Goal: Information Seeking & Learning: Learn about a topic

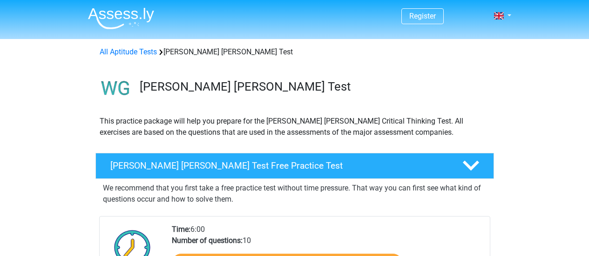
scroll to position [42, 0]
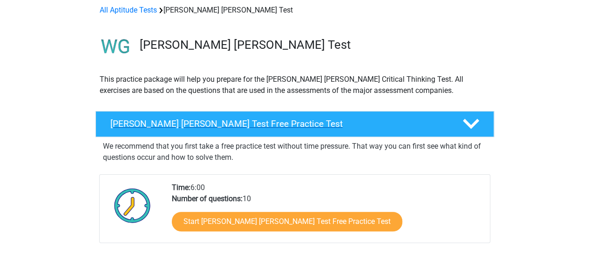
click at [207, 123] on h4 "[PERSON_NAME] [PERSON_NAME] Test Free Practice Test" at bounding box center [278, 124] width 337 height 11
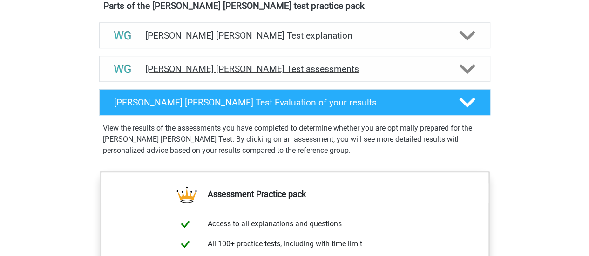
scroll to position [383, 0]
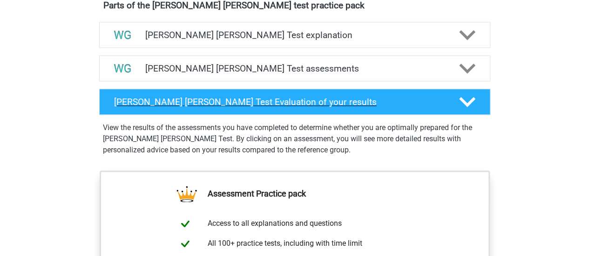
click at [241, 102] on h4 "Watson Glaser Test Evaluation of your results" at bounding box center [279, 102] width 330 height 11
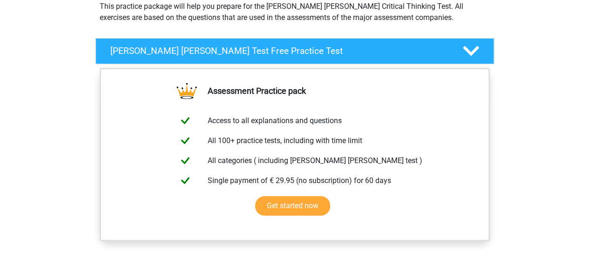
scroll to position [0, 0]
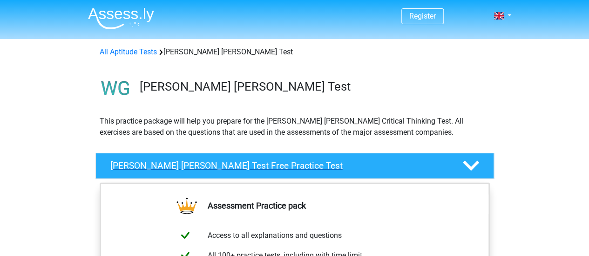
click at [207, 167] on h4 "Watson Glaser Test Free Practice Test" at bounding box center [278, 166] width 337 height 11
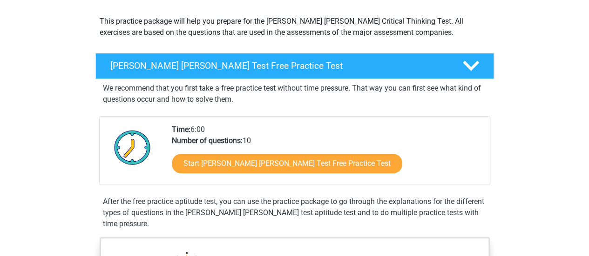
scroll to position [101, 0]
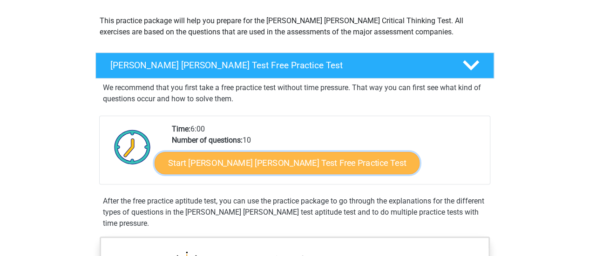
click at [223, 167] on link "Start Watson Glaser Test Free Practice Test" at bounding box center [287, 163] width 265 height 22
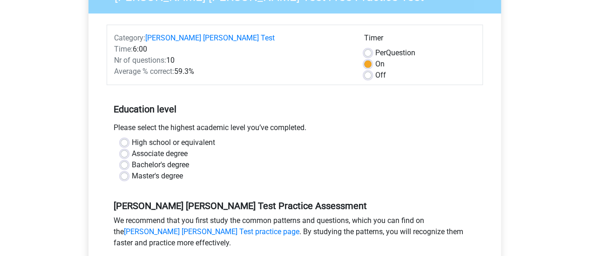
scroll to position [107, 0]
click at [132, 171] on label "Master's degree" at bounding box center [157, 176] width 51 height 11
click at [124, 171] on input "Master's degree" at bounding box center [124, 175] width 7 height 9
radio input "true"
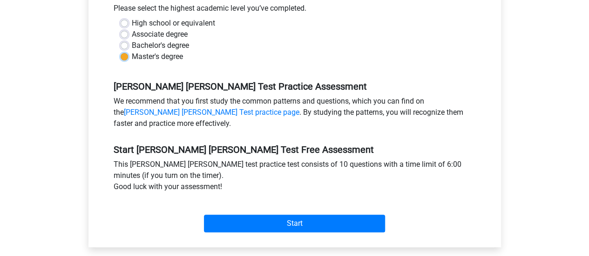
scroll to position [228, 0]
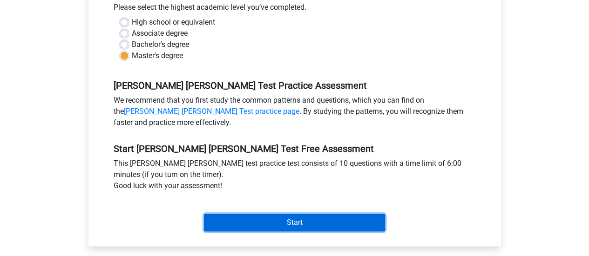
click at [251, 214] on input "Start" at bounding box center [294, 223] width 181 height 18
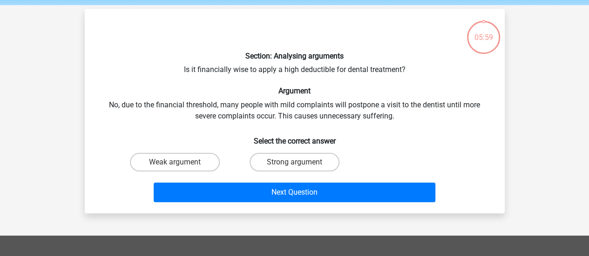
scroll to position [46, 0]
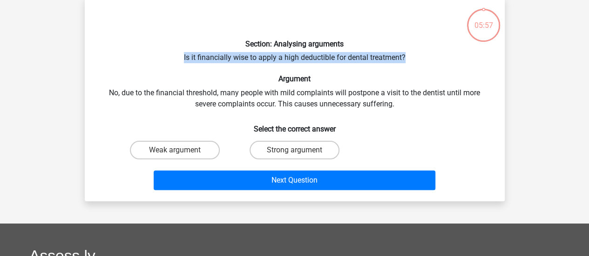
drag, startPoint x: 182, startPoint y: 58, endPoint x: 427, endPoint y: 57, distance: 244.8
click at [427, 57] on div "Section: Analysing arguments Is it financially wise to apply a high deductible …" at bounding box center [294, 99] width 412 height 190
click at [447, 62] on div "Section: Analysing arguments Is it financially wise to apply a high deductible …" at bounding box center [294, 99] width 412 height 190
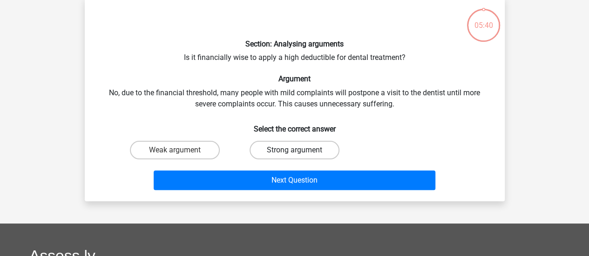
click at [293, 150] on label "Strong argument" at bounding box center [294, 150] width 90 height 19
click at [294, 150] on input "Strong argument" at bounding box center [297, 153] width 6 height 6
radio input "true"
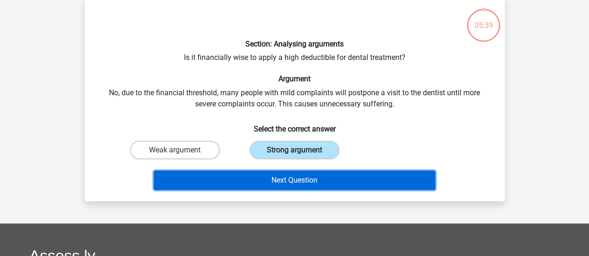
click at [301, 181] on button "Next Question" at bounding box center [295, 181] width 282 height 20
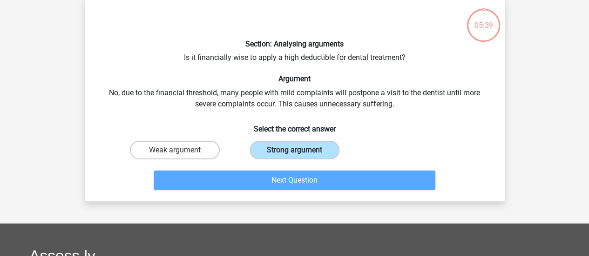
scroll to position [43, 0]
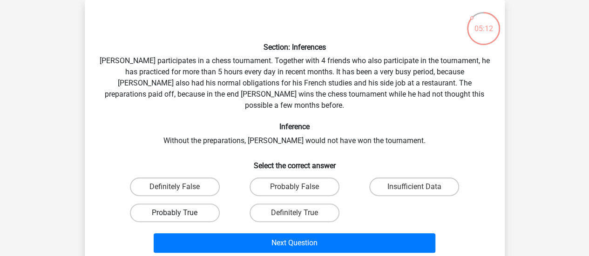
click at [195, 204] on label "Probably True" at bounding box center [175, 213] width 90 height 19
click at [181, 213] on input "Probably True" at bounding box center [178, 216] width 6 height 6
radio input "true"
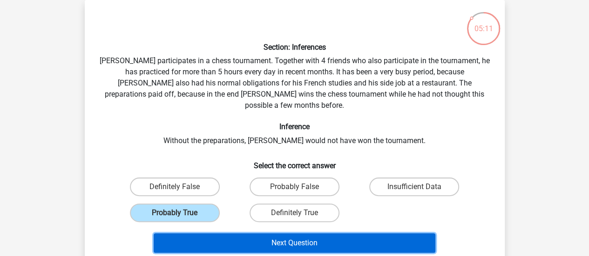
click at [211, 235] on button "Next Question" at bounding box center [295, 244] width 282 height 20
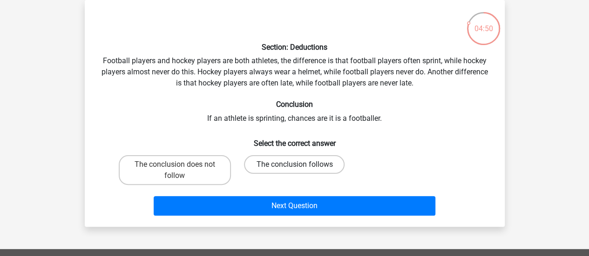
click at [314, 166] on label "The conclusion follows" at bounding box center [294, 164] width 101 height 19
click at [300, 166] on input "The conclusion follows" at bounding box center [297, 168] width 6 height 6
radio input "true"
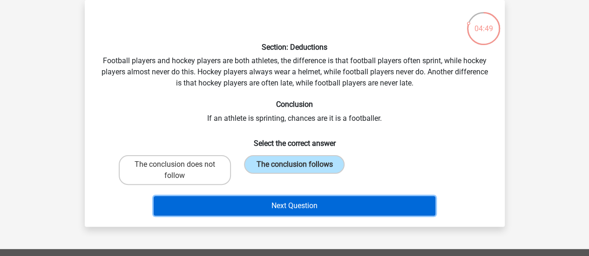
click at [299, 211] on button "Next Question" at bounding box center [295, 206] width 282 height 20
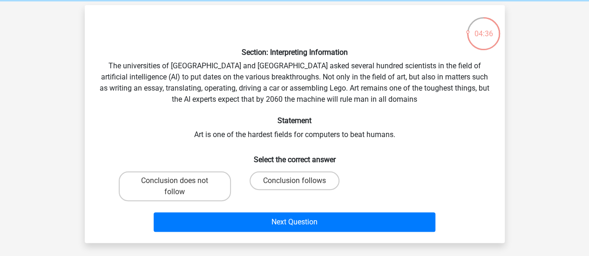
scroll to position [37, 0]
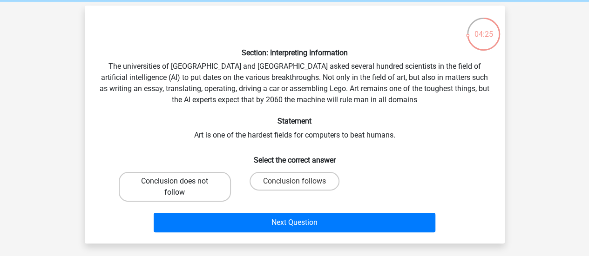
click at [182, 194] on label "Conclusion does not follow" at bounding box center [175, 187] width 112 height 30
click at [181, 188] on input "Conclusion does not follow" at bounding box center [178, 185] width 6 height 6
radio input "true"
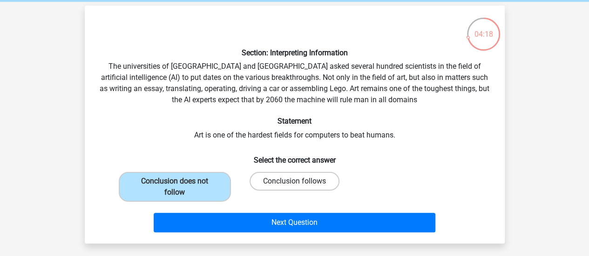
click at [317, 181] on label "Conclusion follows" at bounding box center [294, 181] width 90 height 19
click at [300, 182] on input "Conclusion follows" at bounding box center [297, 185] width 6 height 6
radio input "true"
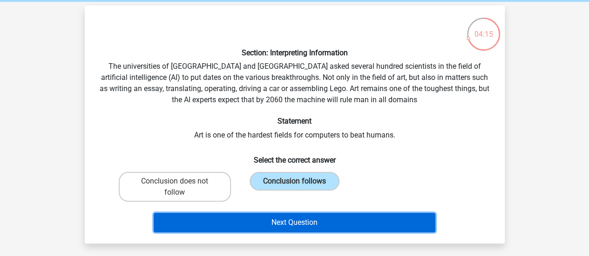
click at [345, 224] on button "Next Question" at bounding box center [295, 223] width 282 height 20
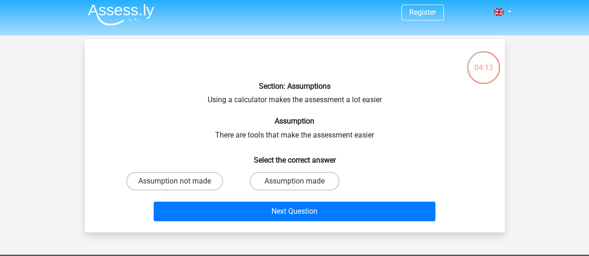
scroll to position [0, 0]
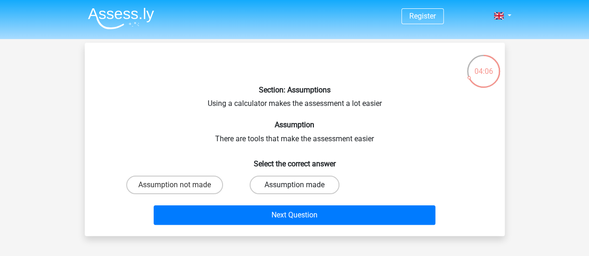
click at [274, 183] on label "Assumption made" at bounding box center [294, 185] width 90 height 19
click at [294, 185] on input "Assumption made" at bounding box center [297, 188] width 6 height 6
radio input "true"
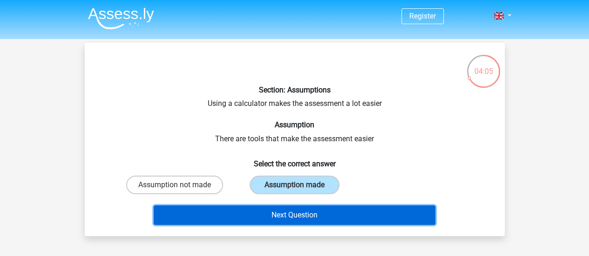
click at [314, 215] on button "Next Question" at bounding box center [295, 216] width 282 height 20
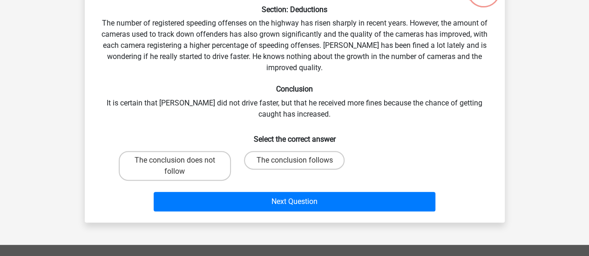
scroll to position [83, 0]
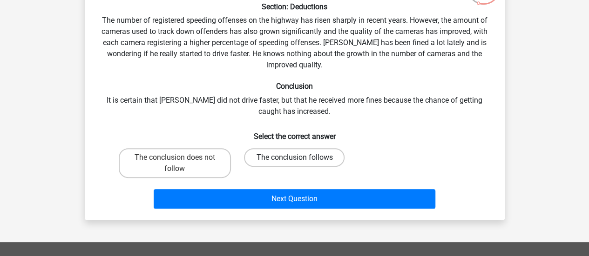
click at [267, 162] on label "The conclusion follows" at bounding box center [294, 157] width 101 height 19
click at [294, 162] on input "The conclusion follows" at bounding box center [297, 161] width 6 height 6
radio input "true"
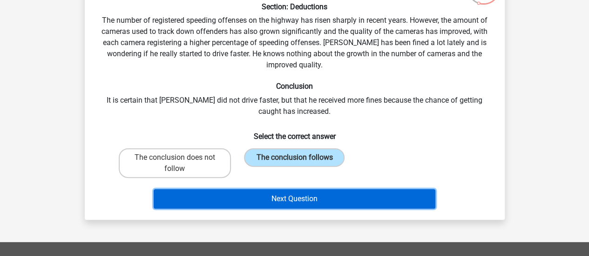
click at [275, 200] on button "Next Question" at bounding box center [295, 199] width 282 height 20
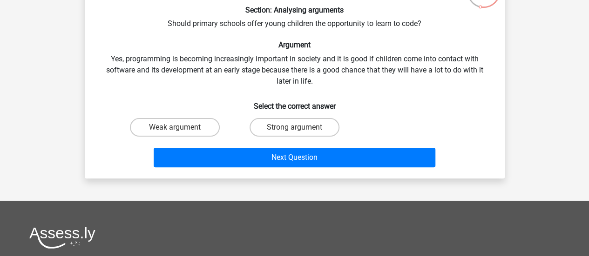
scroll to position [81, 0]
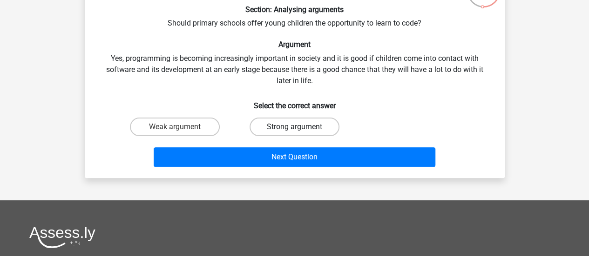
click at [290, 136] on label "Strong argument" at bounding box center [294, 127] width 90 height 19
click at [294, 133] on input "Strong argument" at bounding box center [297, 130] width 6 height 6
radio input "true"
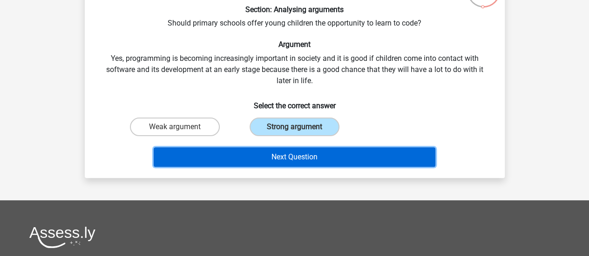
click at [291, 151] on button "Next Question" at bounding box center [295, 158] width 282 height 20
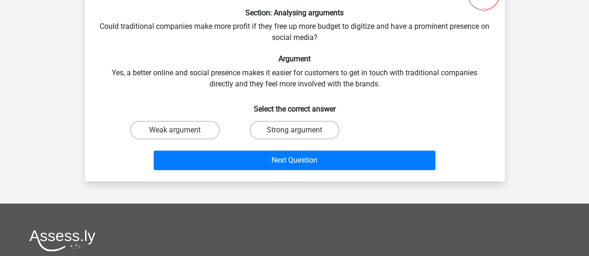
scroll to position [78, 0]
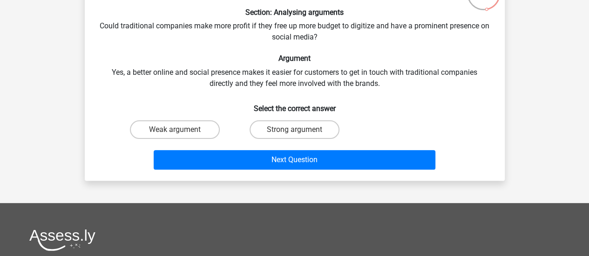
click at [299, 130] on input "Strong argument" at bounding box center [297, 133] width 6 height 6
radio input "true"
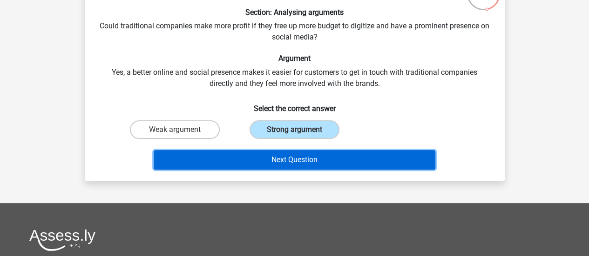
click at [301, 162] on button "Next Question" at bounding box center [295, 160] width 282 height 20
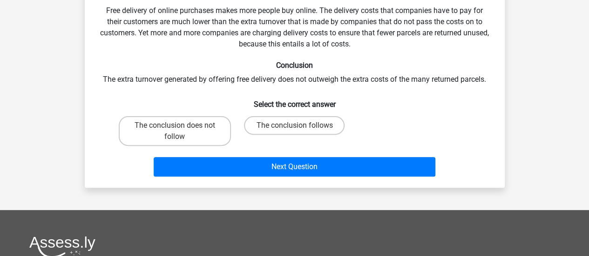
scroll to position [94, 0]
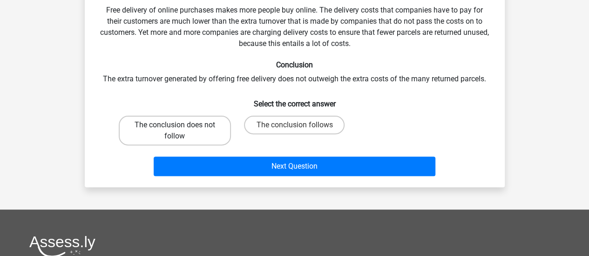
click at [213, 119] on label "The conclusion does not follow" at bounding box center [175, 131] width 112 height 30
click at [181, 125] on input "The conclusion does not follow" at bounding box center [178, 128] width 6 height 6
radio input "true"
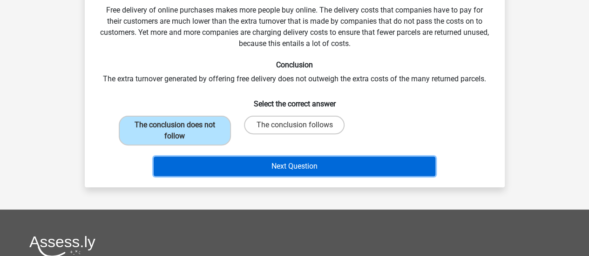
click at [245, 160] on button "Next Question" at bounding box center [295, 167] width 282 height 20
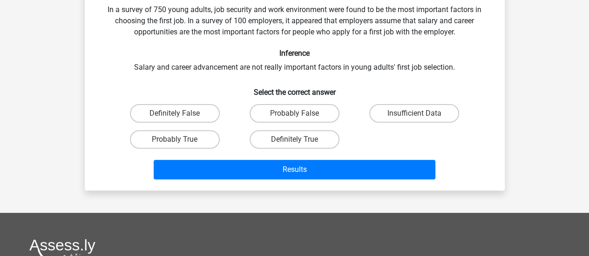
scroll to position [94, 0]
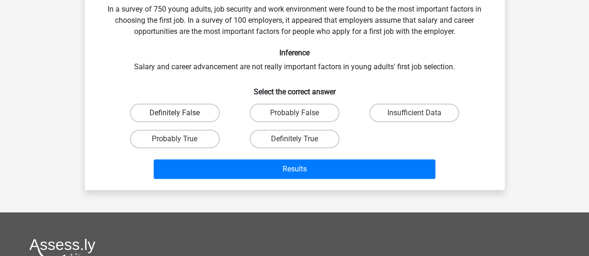
click at [207, 113] on label "Definitely False" at bounding box center [175, 113] width 90 height 19
click at [181, 113] on input "Definitely False" at bounding box center [178, 116] width 6 height 6
radio input "true"
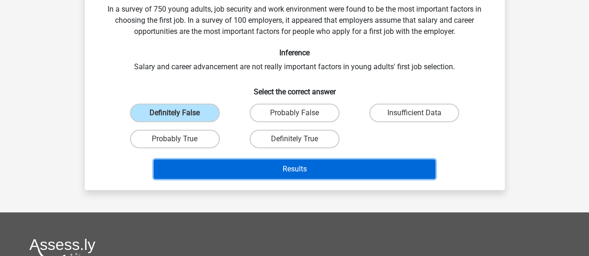
click at [257, 176] on button "Results" at bounding box center [295, 170] width 282 height 20
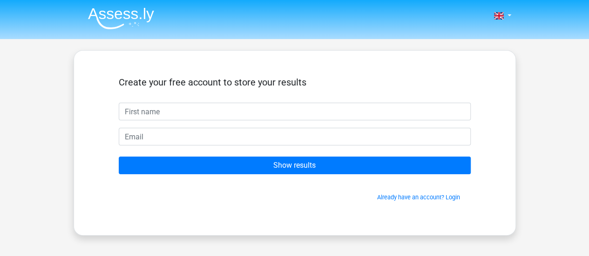
click at [207, 119] on input "text" at bounding box center [295, 112] width 352 height 18
type input "Alexandra"
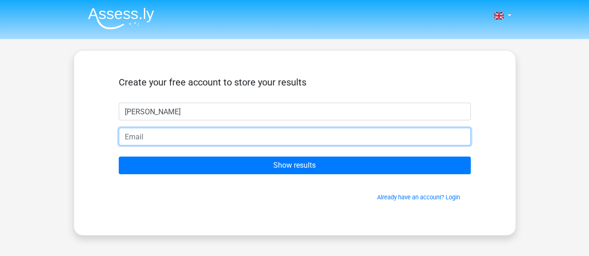
click at [179, 137] on input "email" at bounding box center [295, 137] width 352 height 18
type input "adr57@cam.ac.uk"
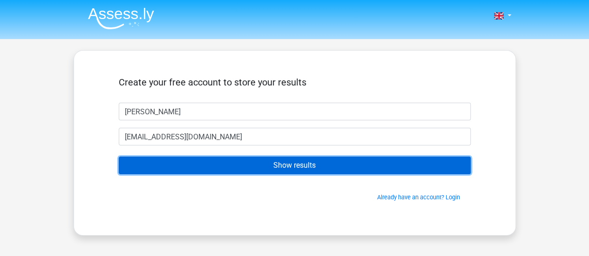
click at [215, 170] on input "Show results" at bounding box center [295, 166] width 352 height 18
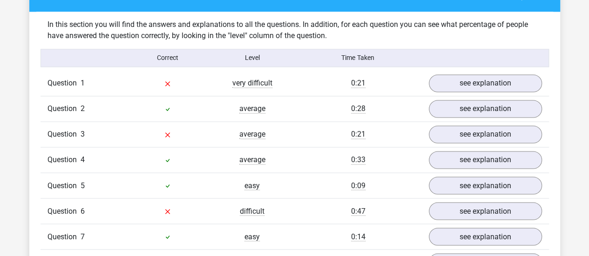
scroll to position [726, 0]
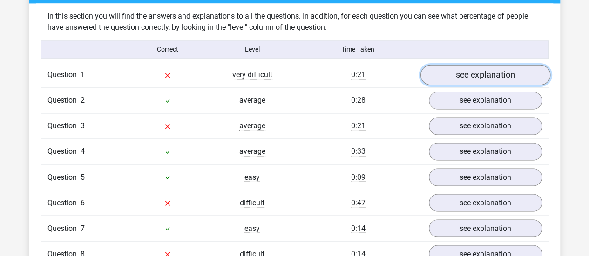
click at [437, 71] on link "see explanation" at bounding box center [485, 75] width 130 height 20
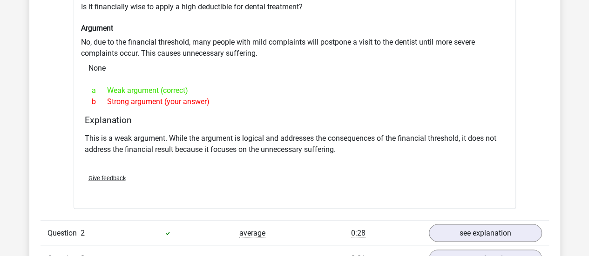
scroll to position [841, 0]
click at [356, 144] on p "This is a weak argument. While the argument is logical and addresses the conseq…" at bounding box center [295, 143] width 420 height 22
click at [345, 143] on p "This is a weak argument. While the argument is logical and addresses the conseq…" at bounding box center [295, 143] width 420 height 22
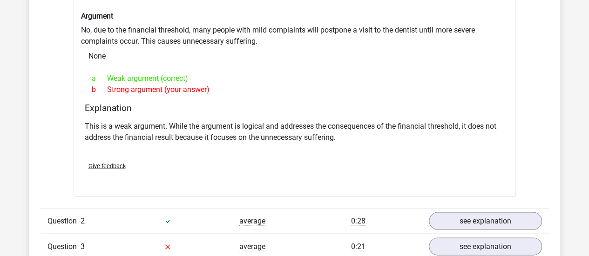
scroll to position [968, 0]
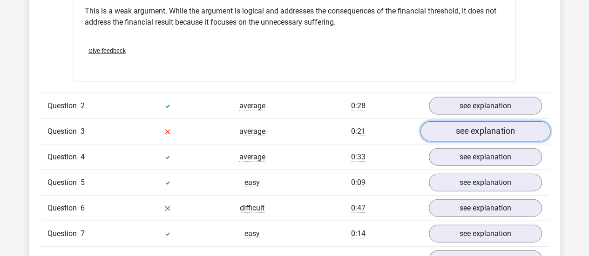
click at [457, 132] on link "see explanation" at bounding box center [485, 131] width 130 height 20
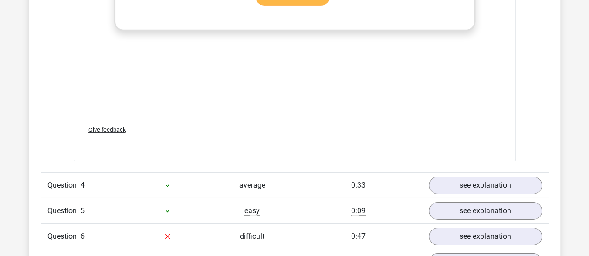
scroll to position [1436, 0]
